Goal: Task Accomplishment & Management: Complete application form

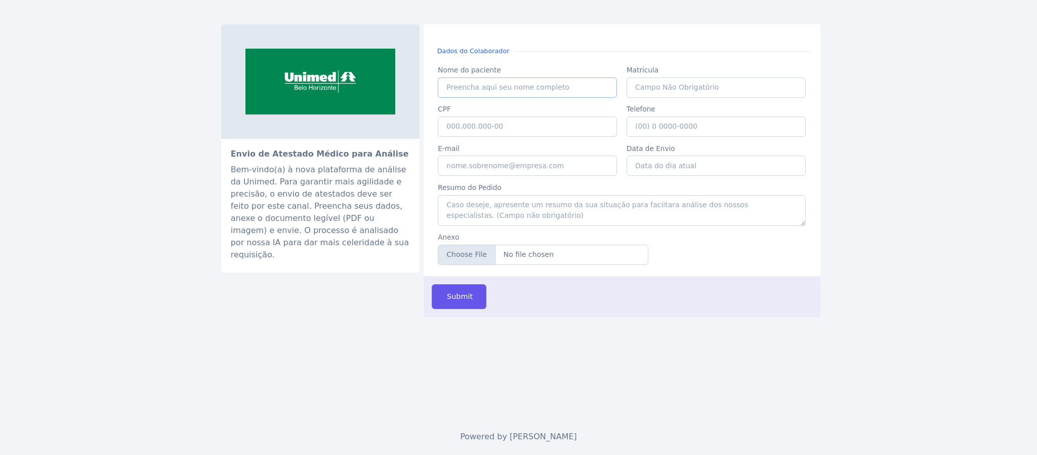
click at [491, 81] on input "Nome do paciente" at bounding box center [527, 87] width 179 height 20
click at [465, 175] on input "g" at bounding box center [527, 165] width 179 height 20
type input "gadfasf"
click at [462, 93] on input "Nome do paciente" at bounding box center [527, 87] width 179 height 20
type input "fasdasfs"
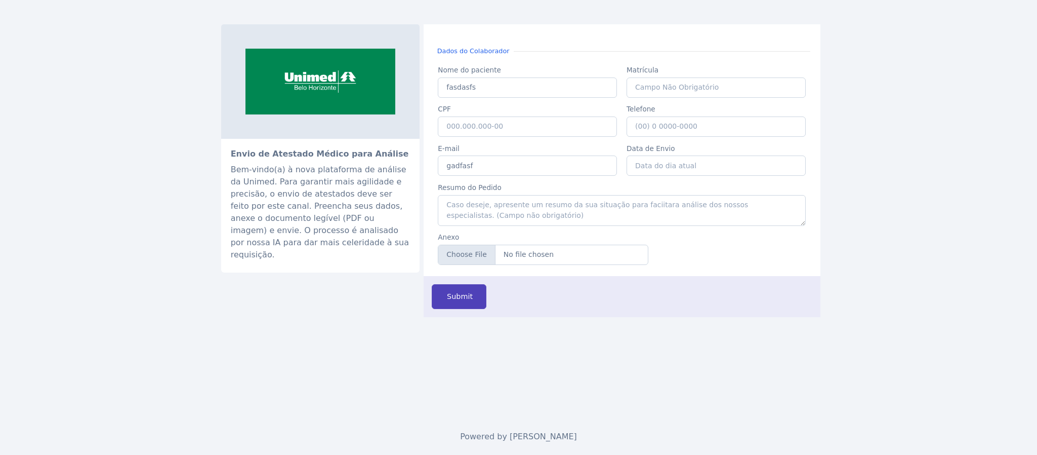
click at [448, 302] on span "Submit" at bounding box center [459, 296] width 28 height 11
click at [462, 302] on span "Submit" at bounding box center [459, 296] width 28 height 11
